Goal: Task Accomplishment & Management: Use online tool/utility

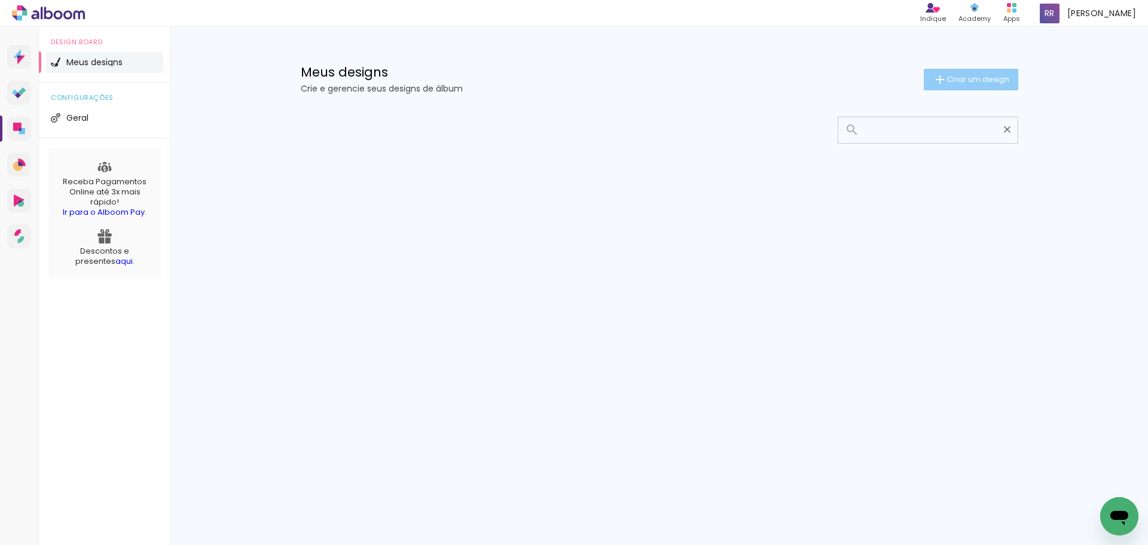
click at [979, 83] on span "Criar um design" at bounding box center [978, 79] width 62 height 8
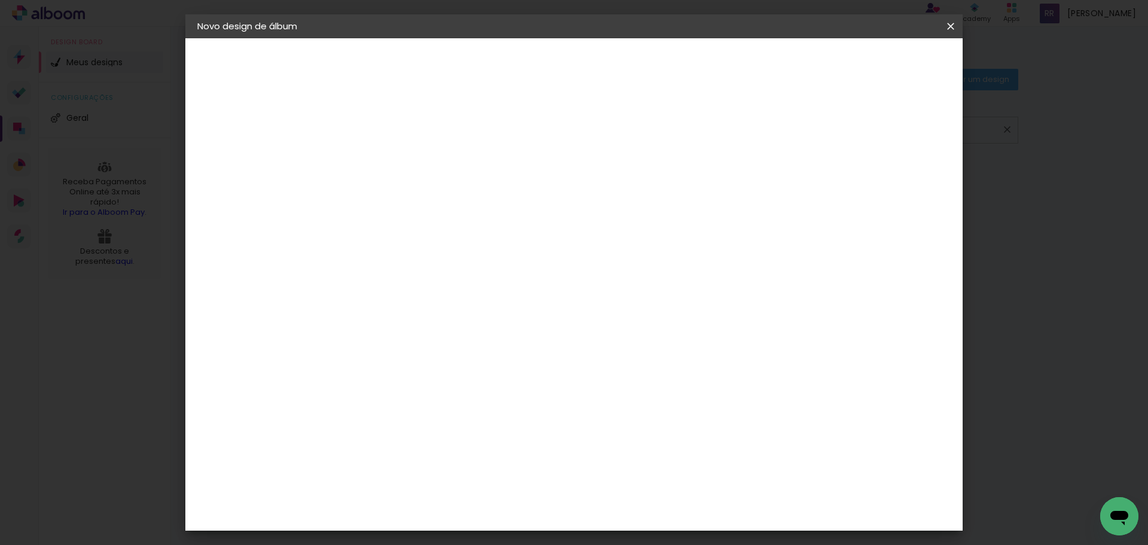
click at [393, 159] on input at bounding box center [393, 160] width 0 height 19
type input "Aniversário | [PERSON_NAME]"
type paper-input "Aniversário | [PERSON_NAME]"
click at [0, 0] on slot "Avançar" at bounding box center [0, 0] width 0 height 0
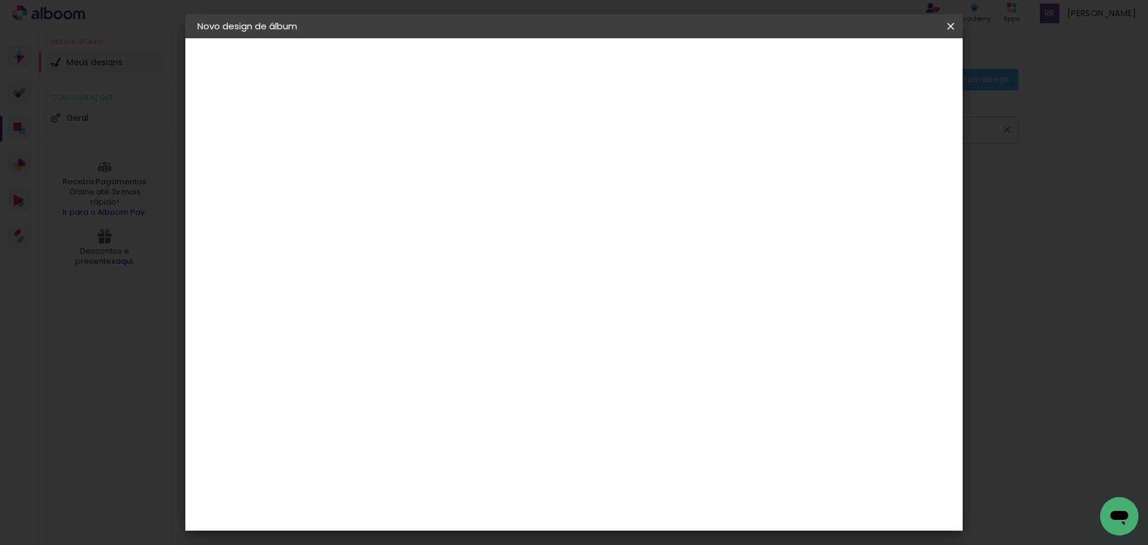
click at [414, 453] on div "Go image" at bounding box center [399, 462] width 29 height 19
click at [0, 0] on slot "Avançar" at bounding box center [0, 0] width 0 height 0
click at [439, 201] on input "text" at bounding box center [416, 208] width 47 height 19
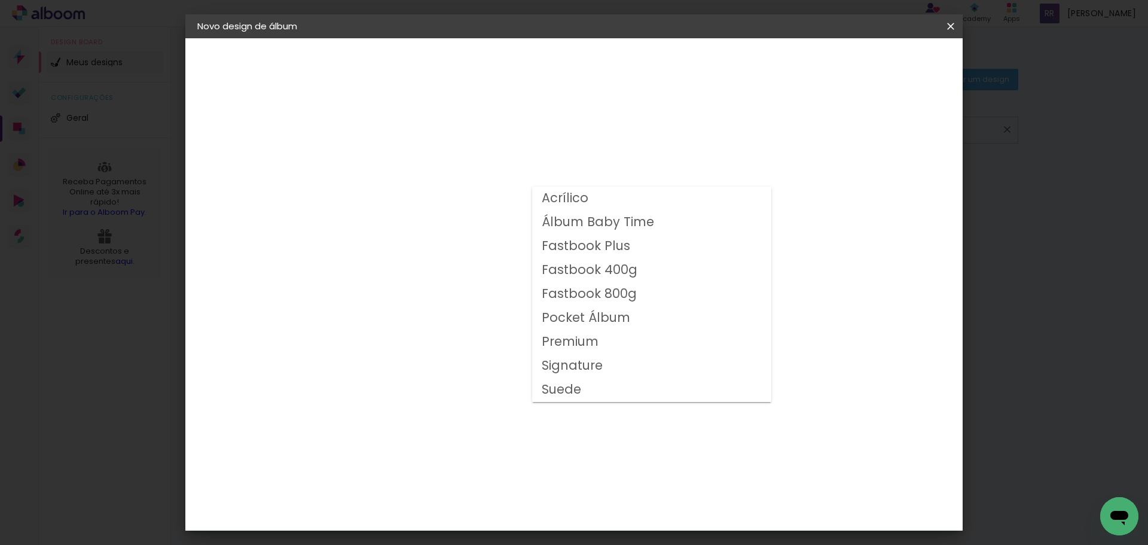
click at [0, 0] on slot "Fastbook 400g" at bounding box center [0, 0] width 0 height 0
type input "Fastbook 400g"
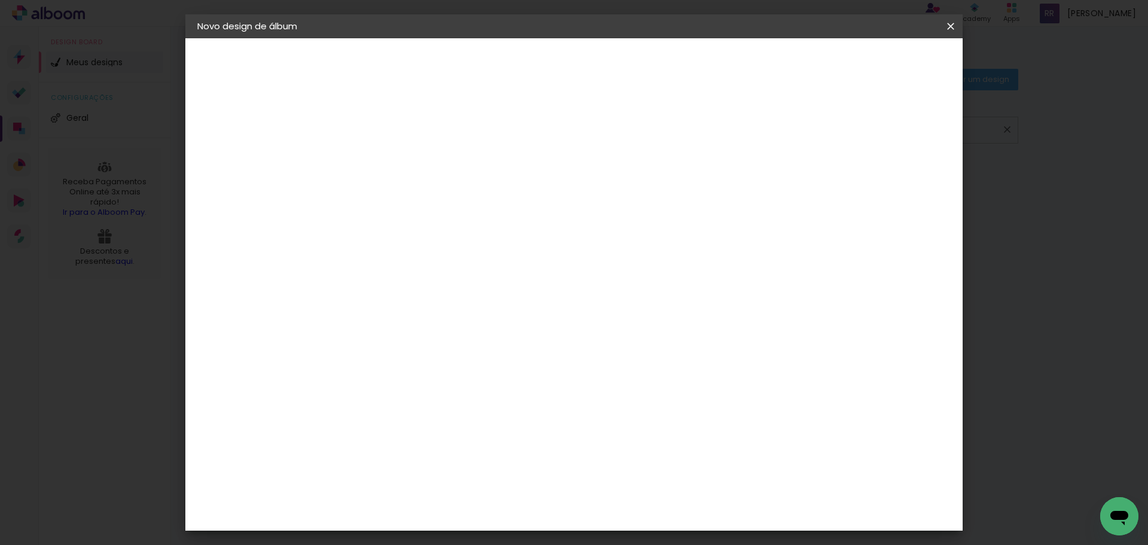
scroll to position [120, 0]
click at [474, 432] on span "20 × 20" at bounding box center [446, 451] width 56 height 39
click at [0, 0] on slot "Avançar" at bounding box center [0, 0] width 0 height 0
click at [0, 0] on slot "Mostrar sangria" at bounding box center [0, 0] width 0 height 0
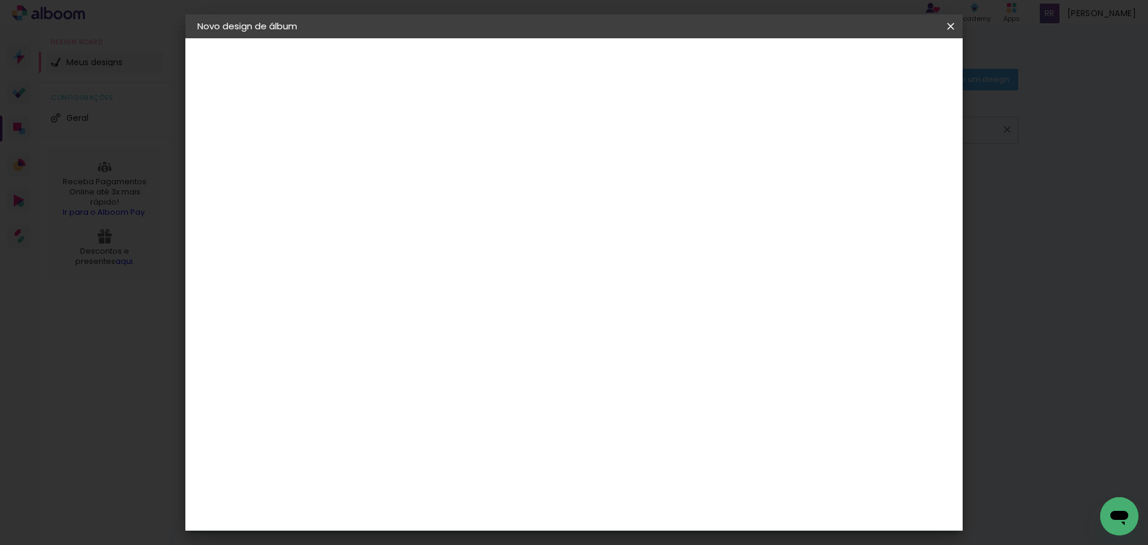
type paper-checkbox "on"
click at [0, 0] on slot "Mostrar sangria" at bounding box center [0, 0] width 0 height 0
click at [876, 68] on span "Iniciar design" at bounding box center [849, 63] width 54 height 8
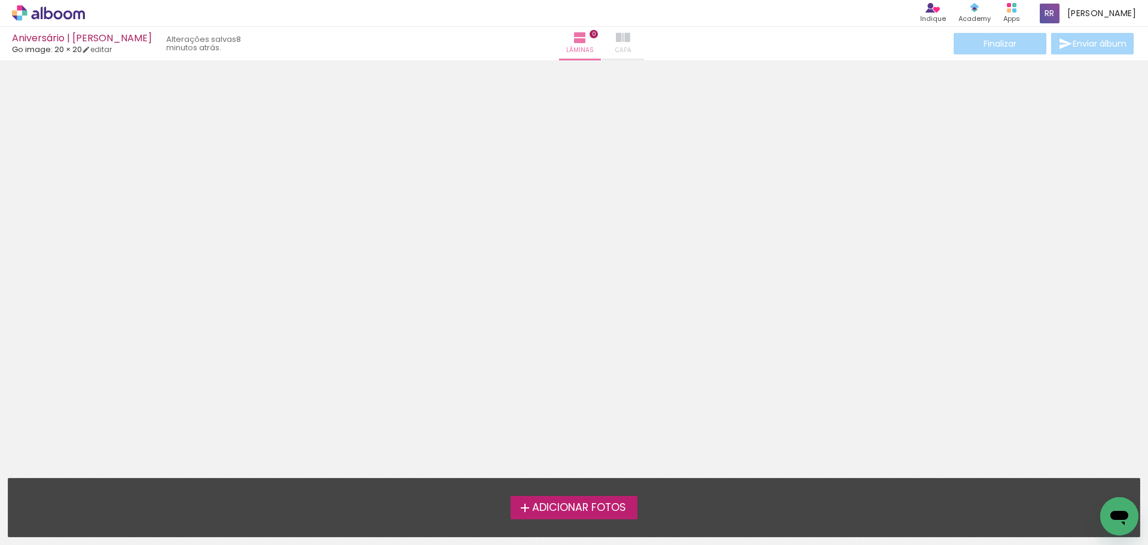
click at [616, 36] on iron-icon at bounding box center [623, 37] width 14 height 14
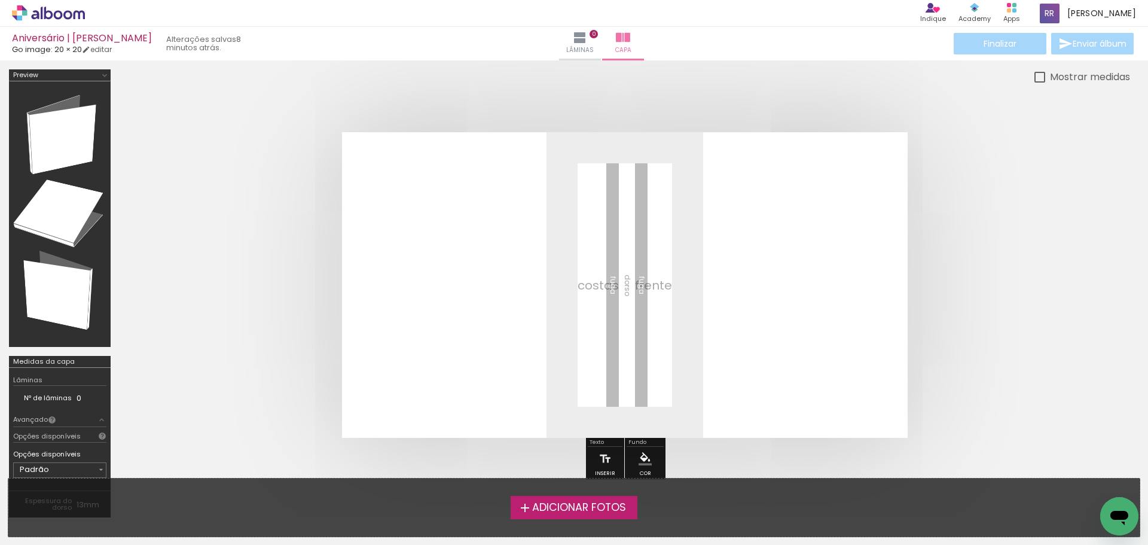
scroll to position [120, 0]
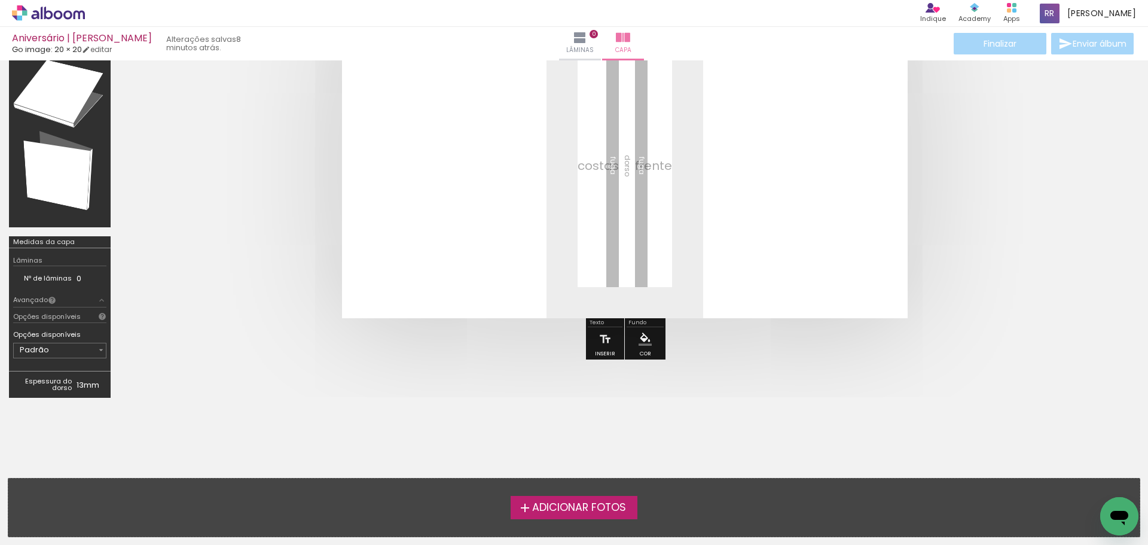
click at [81, 280] on td "0" at bounding box center [92, 278] width 30 height 13
click at [79, 278] on td "0" at bounding box center [92, 278] width 30 height 13
click at [85, 350] on input "Padrão" at bounding box center [58, 350] width 77 height 12
click at [70, 346] on paper-item "Padrão" at bounding box center [46, 352] width 66 height 24
click at [99, 300] on iron-icon at bounding box center [102, 300] width 10 height 10
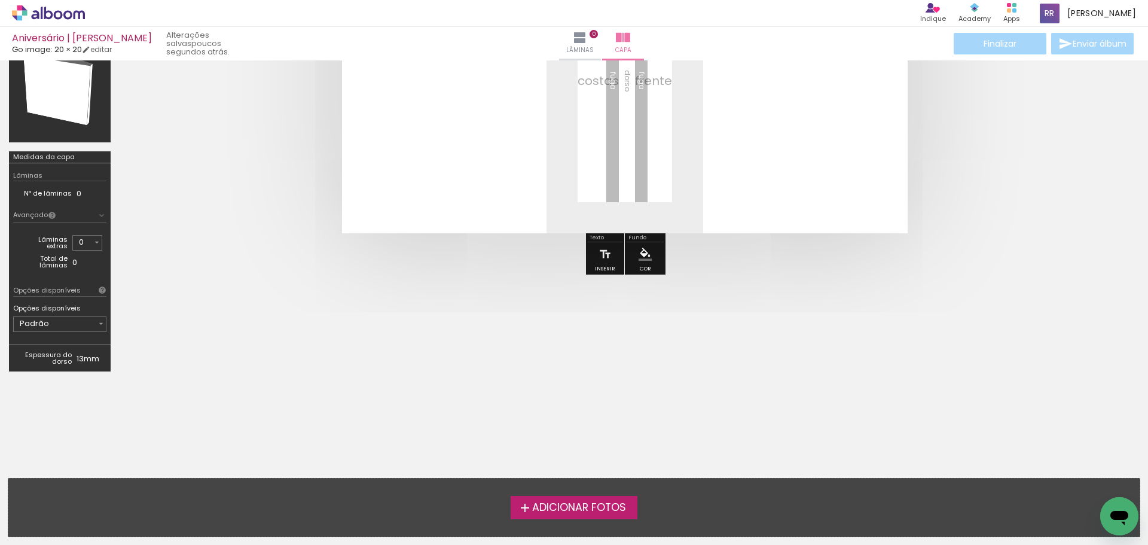
scroll to position [25, 0]
